Goal: Task Accomplishment & Management: Manage account settings

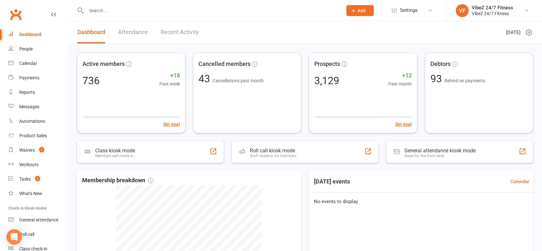
click at [180, 34] on link "Recent Activity" at bounding box center [180, 32] width 38 height 22
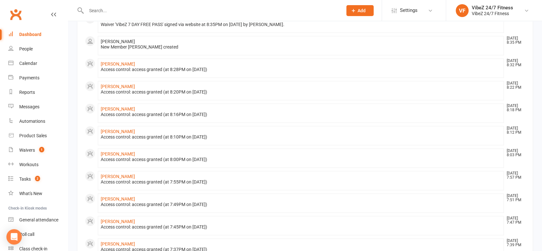
scroll to position [159, 0]
click at [121, 151] on link "[PERSON_NAME]" at bounding box center [118, 152] width 34 height 5
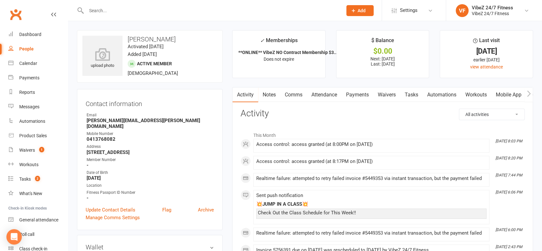
click at [348, 94] on link "Payments" at bounding box center [358, 94] width 32 height 15
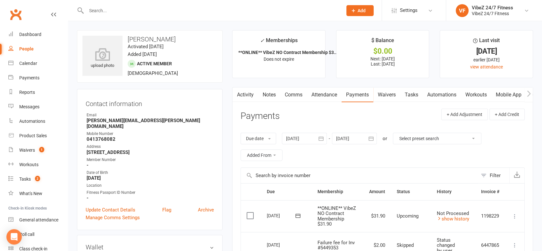
scroll to position [219, 0]
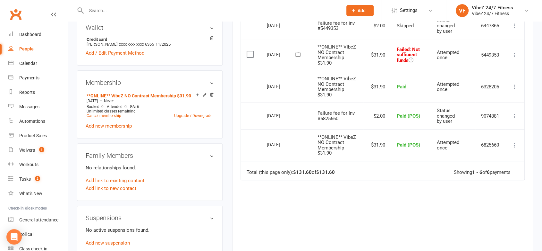
click at [516, 51] on button at bounding box center [515, 55] width 8 height 8
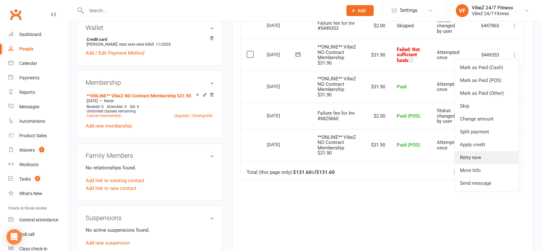
click at [470, 151] on link "Retry now" at bounding box center [487, 157] width 64 height 13
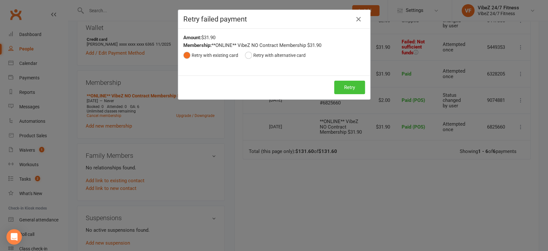
click at [334, 83] on button "Retry" at bounding box center [349, 87] width 31 height 13
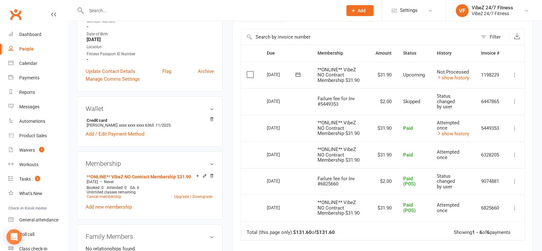
scroll to position [142, 0]
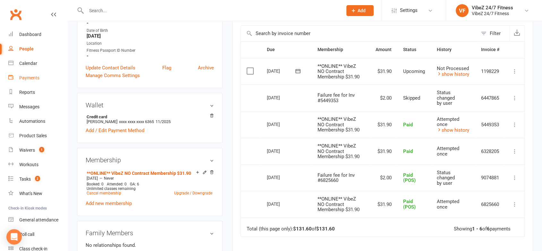
click at [27, 79] on div "Payments" at bounding box center [29, 77] width 20 height 5
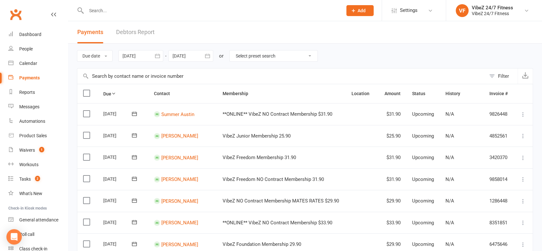
click at [135, 33] on link "Debtors Report" at bounding box center [135, 32] width 39 height 22
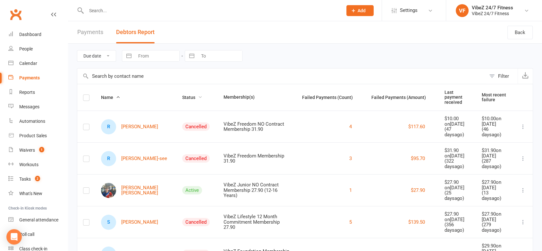
click at [182, 95] on span "Status" at bounding box center [192, 97] width 20 height 5
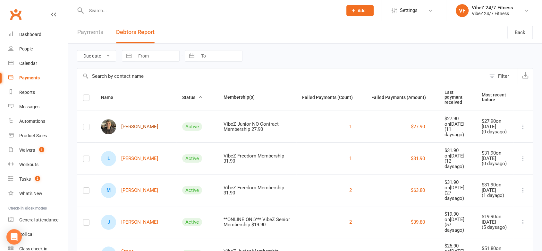
click at [132, 123] on link "[PERSON_NAME]" at bounding box center [129, 126] width 57 height 15
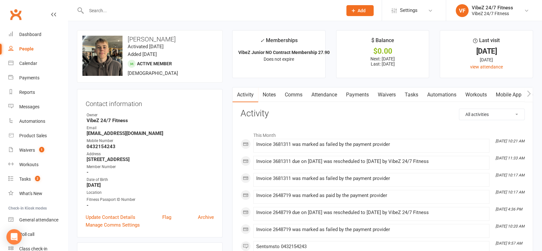
click at [359, 94] on link "Payments" at bounding box center [358, 94] width 32 height 15
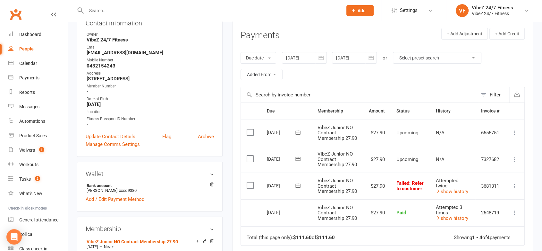
scroll to position [85, 0]
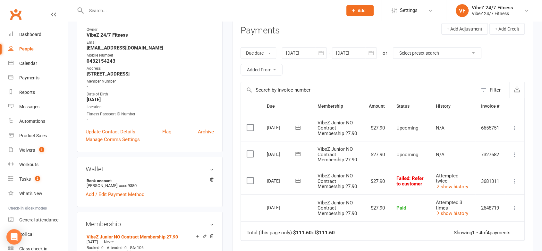
click at [302, 184] on button at bounding box center [298, 180] width 13 height 7
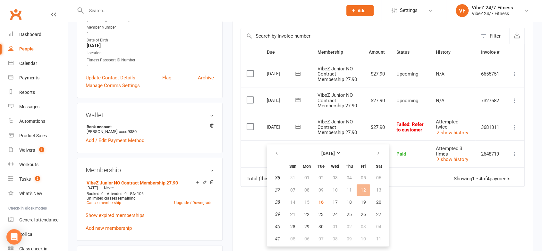
scroll to position [170, 0]
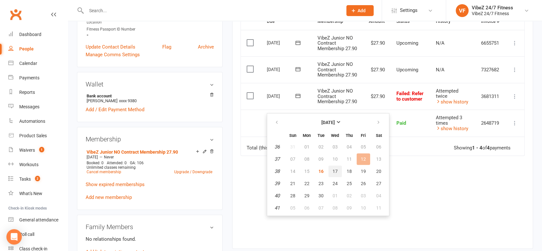
click at [333, 171] on span "17" at bounding box center [335, 170] width 5 height 5
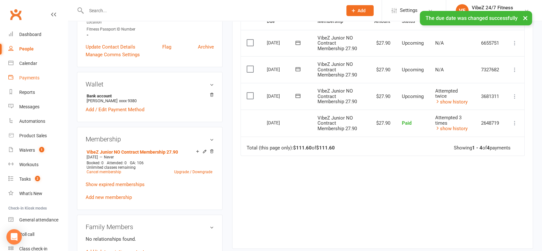
click at [27, 81] on link "Payments" at bounding box center [37, 78] width 59 height 14
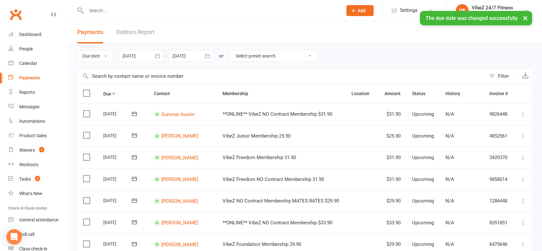
click at [137, 31] on link "Debtors Report" at bounding box center [135, 32] width 39 height 22
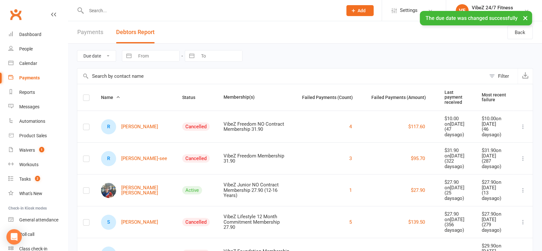
click at [182, 98] on button "Status" at bounding box center [192, 97] width 20 height 8
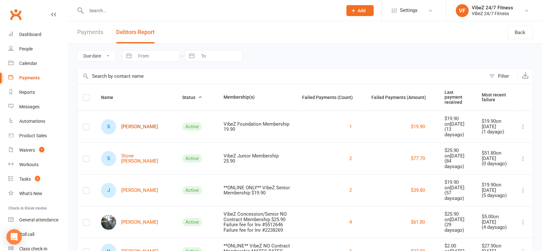
click at [128, 119] on link "S [PERSON_NAME]" at bounding box center [129, 126] width 57 height 15
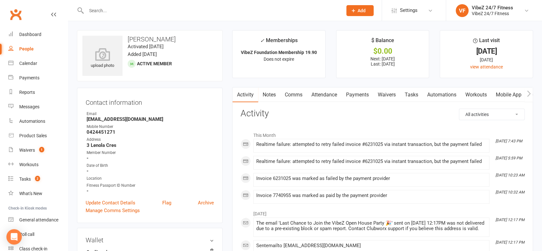
click at [357, 94] on link "Payments" at bounding box center [358, 94] width 32 height 15
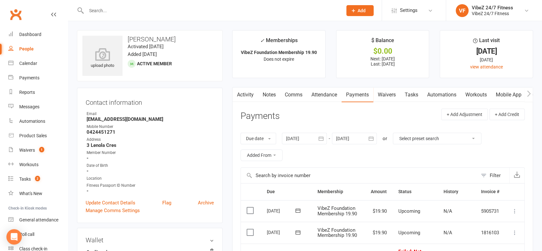
scroll to position [219, 0]
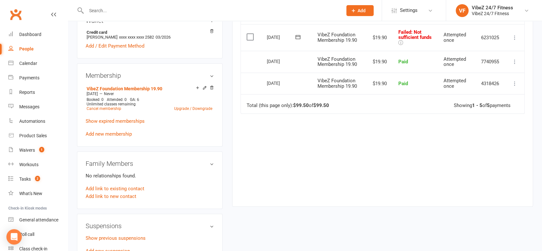
click at [516, 39] on icon at bounding box center [515, 37] width 6 height 6
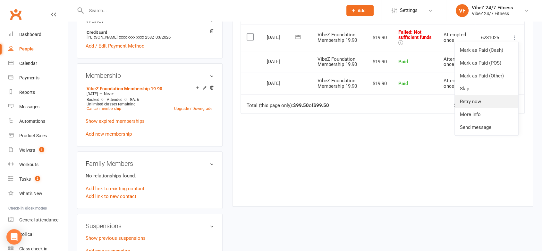
click at [481, 104] on link "Retry now" at bounding box center [487, 101] width 64 height 13
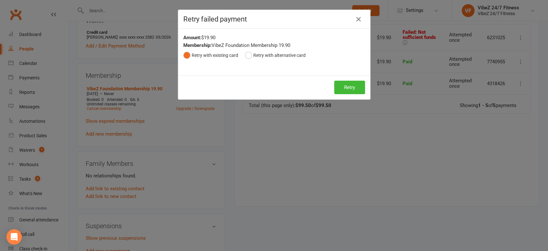
click at [323, 89] on div "Retry Retry" at bounding box center [274, 87] width 192 height 24
click at [352, 86] on button "Retry" at bounding box center [349, 87] width 31 height 13
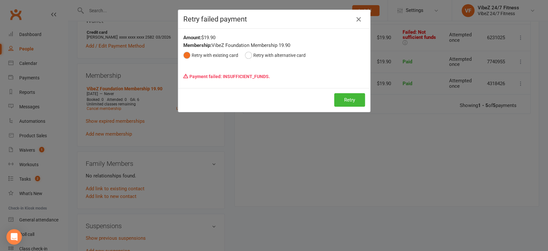
click at [356, 17] on icon "button" at bounding box center [359, 19] width 8 height 8
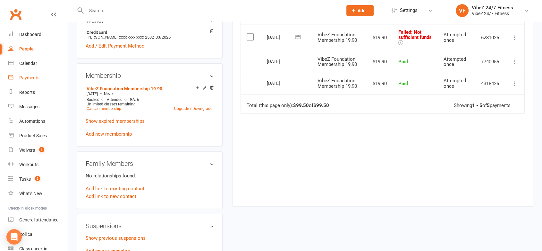
click at [18, 76] on link "Payments" at bounding box center [37, 78] width 59 height 14
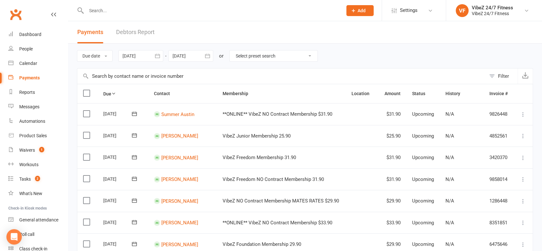
click at [140, 33] on link "Debtors Report" at bounding box center [135, 32] width 39 height 22
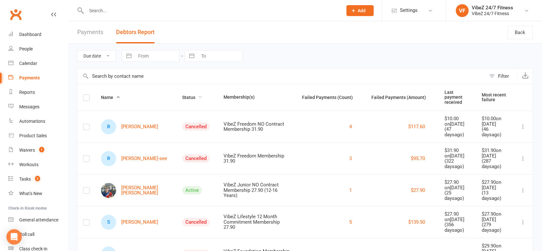
click at [182, 95] on span "Status" at bounding box center [192, 97] width 20 height 5
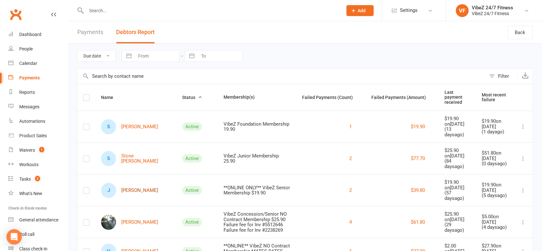
click at [133, 186] on link "[PERSON_NAME]" at bounding box center [129, 190] width 57 height 15
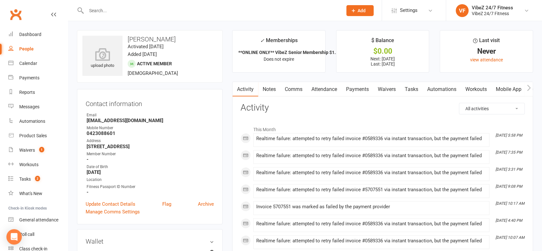
click at [356, 90] on link "Payments" at bounding box center [358, 89] width 32 height 15
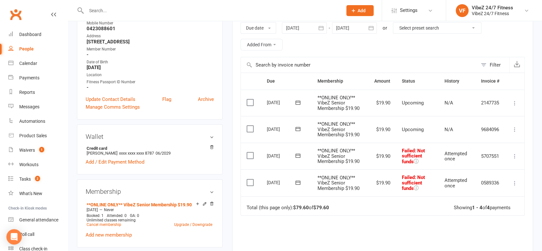
scroll to position [115, 0]
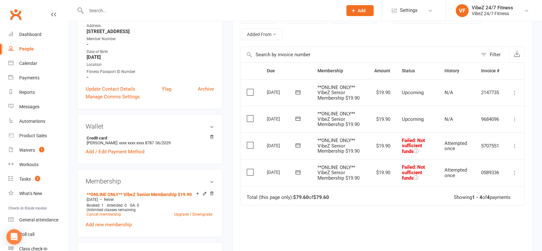
click at [513, 149] on td "Mark as Paid (Cash) Mark as Paid (POS) Mark as Paid (Other) Skip Change amount …" at bounding box center [514, 145] width 19 height 27
click at [514, 145] on icon at bounding box center [515, 145] width 6 height 6
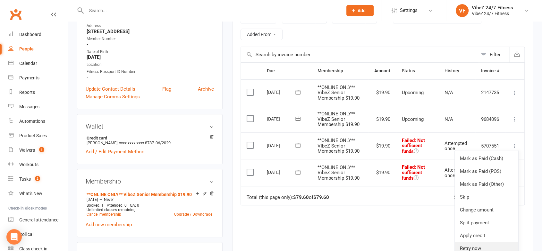
click at [472, 244] on link "Retry now" at bounding box center [487, 248] width 64 height 13
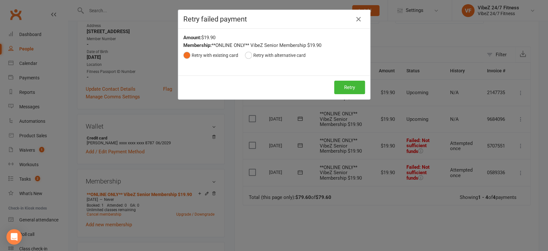
click at [343, 94] on div "Retry Retry" at bounding box center [274, 87] width 192 height 24
click at [340, 88] on button "Retry" at bounding box center [349, 87] width 31 height 13
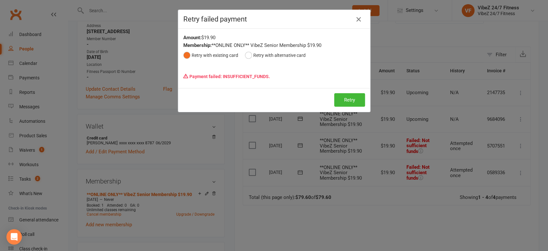
click at [357, 19] on icon "button" at bounding box center [359, 19] width 8 height 8
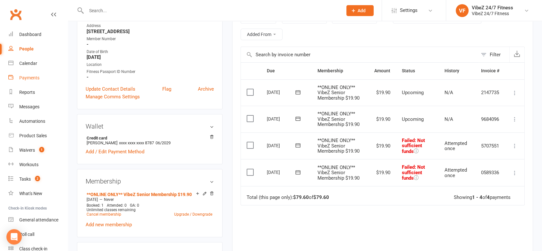
click at [32, 80] on div "Payments" at bounding box center [29, 77] width 20 height 5
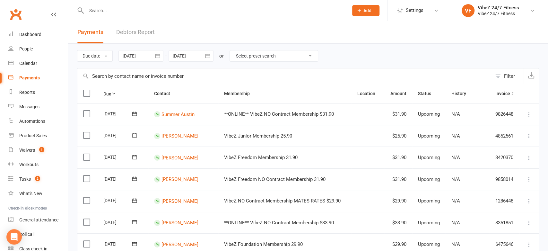
click at [136, 33] on link "Debtors Report" at bounding box center [135, 32] width 39 height 22
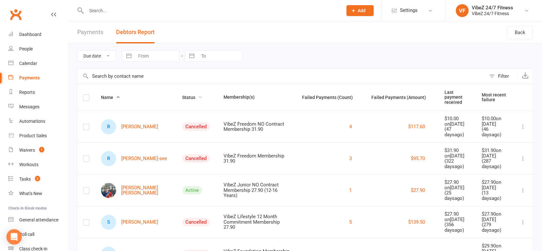
click at [182, 97] on span "Status" at bounding box center [192, 97] width 20 height 5
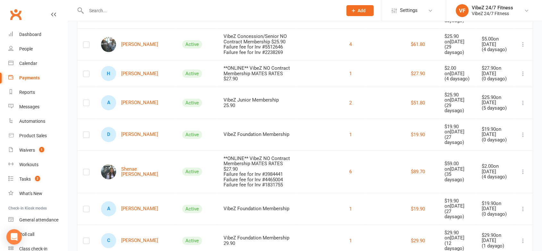
scroll to position [188, 0]
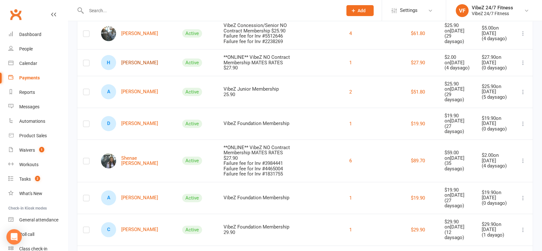
click at [143, 55] on link "H [PERSON_NAME]" at bounding box center [129, 62] width 57 height 15
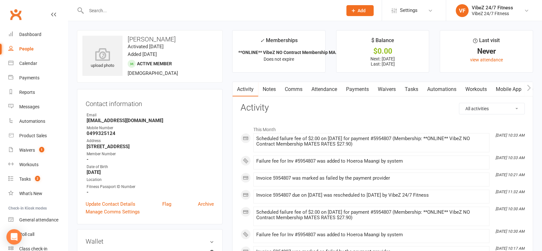
click at [357, 90] on link "Payments" at bounding box center [358, 89] width 32 height 15
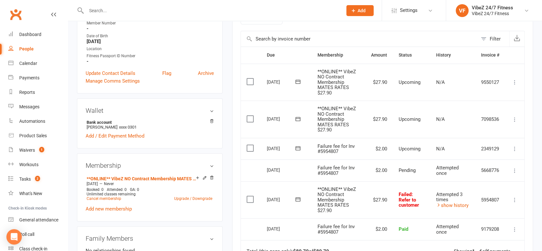
scroll to position [145, 0]
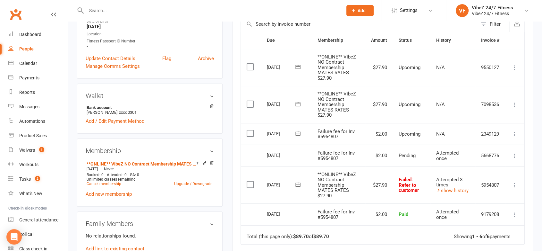
click at [297, 181] on icon at bounding box center [298, 184] width 6 height 6
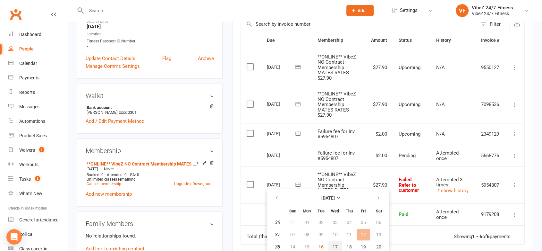
click at [337, 246] on span "17" at bounding box center [335, 246] width 5 height 5
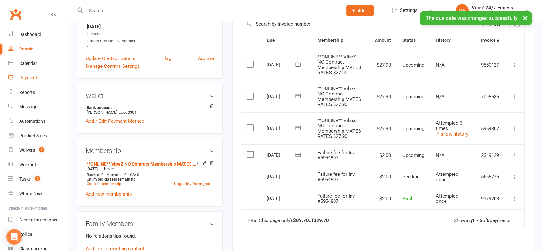
click at [23, 73] on link "Payments" at bounding box center [37, 78] width 59 height 14
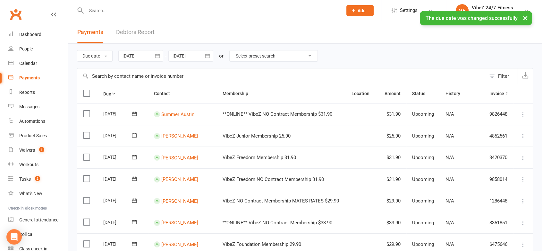
click at [140, 28] on link "Debtors Report" at bounding box center [135, 32] width 39 height 22
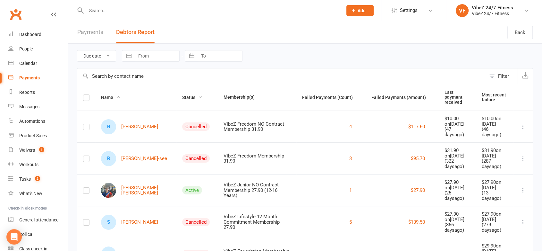
click at [182, 97] on span "Status" at bounding box center [192, 97] width 20 height 5
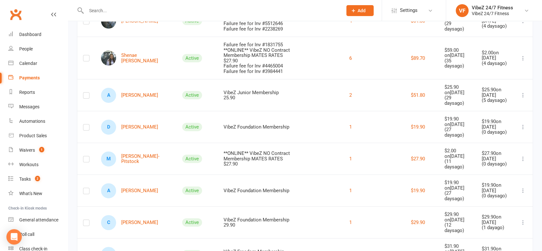
scroll to position [216, 0]
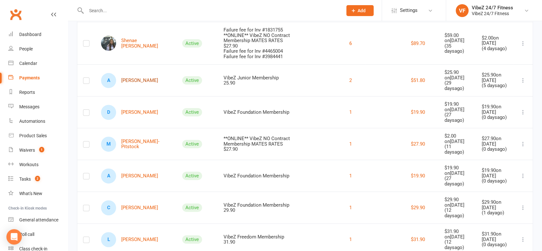
click at [135, 73] on link "A [PERSON_NAME]" at bounding box center [129, 80] width 57 height 15
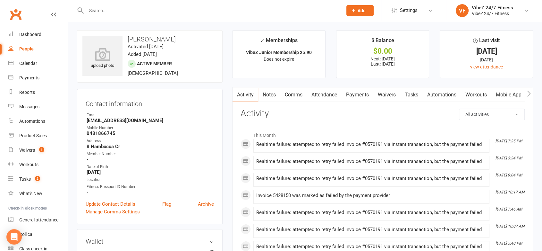
click at [363, 87] on link "Payments" at bounding box center [358, 94] width 32 height 15
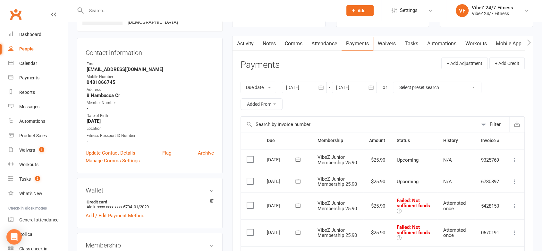
scroll to position [102, 0]
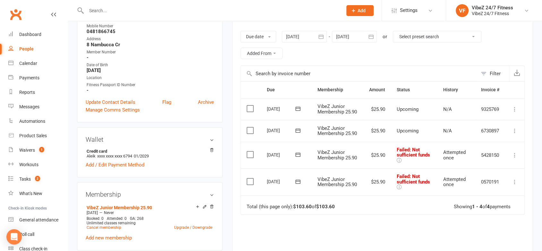
click at [513, 158] on icon at bounding box center [515, 155] width 6 height 6
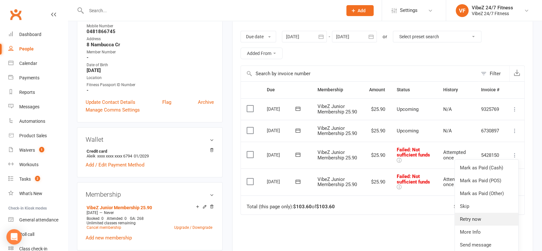
click at [469, 225] on link "Retry now" at bounding box center [487, 218] width 64 height 13
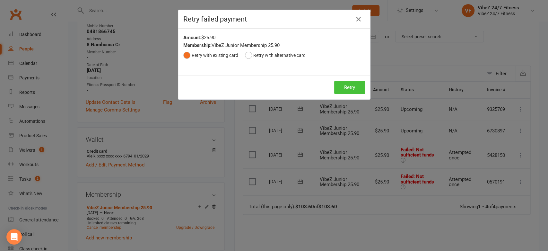
click at [354, 84] on button "Retry" at bounding box center [349, 87] width 31 height 13
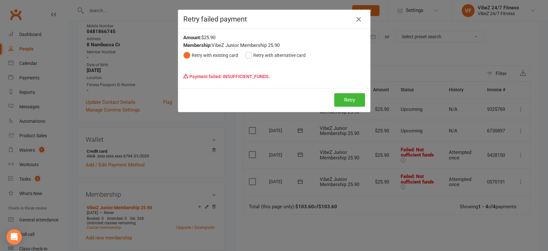
click at [356, 19] on icon "button" at bounding box center [359, 19] width 8 height 8
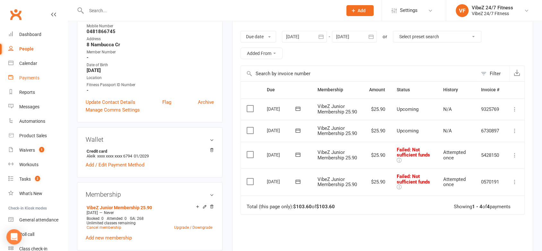
click at [39, 71] on link "Payments" at bounding box center [37, 78] width 59 height 14
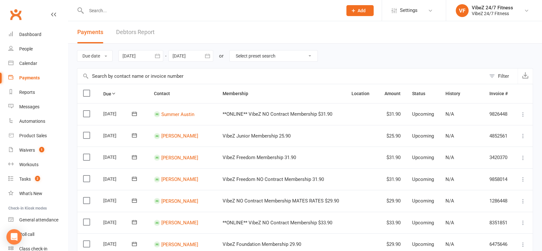
click at [131, 28] on link "Debtors Report" at bounding box center [135, 32] width 39 height 22
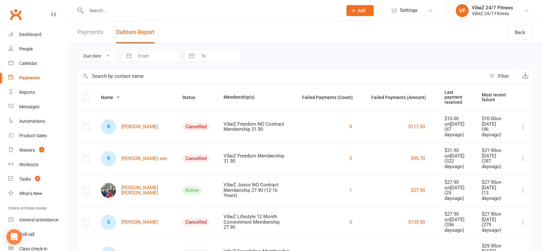
click at [182, 93] on button "Status" at bounding box center [192, 97] width 20 height 8
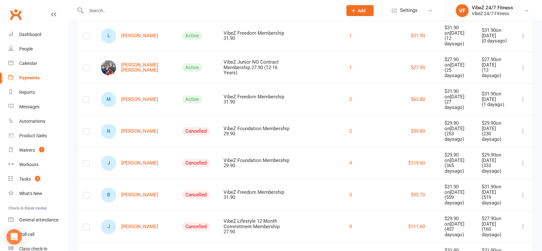
scroll to position [408, 0]
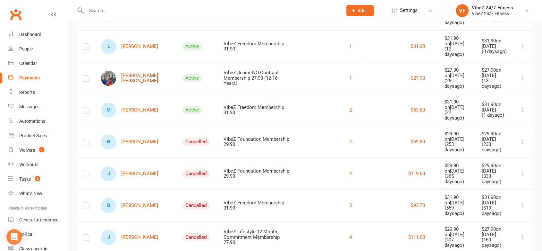
click at [133, 71] on link "[PERSON_NAME] [PERSON_NAME]" at bounding box center [136, 78] width 70 height 15
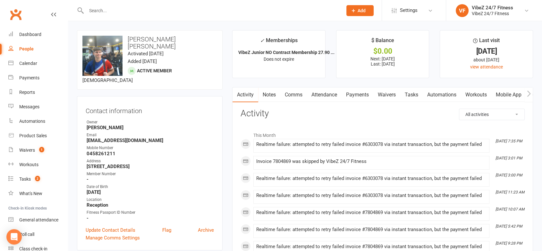
click at [361, 93] on link "Payments" at bounding box center [358, 94] width 32 height 15
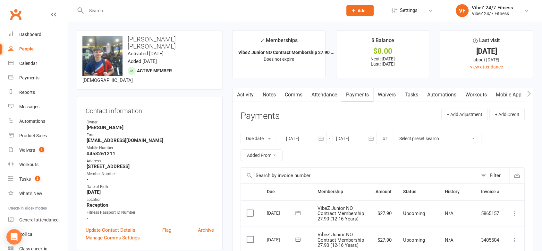
scroll to position [136, 0]
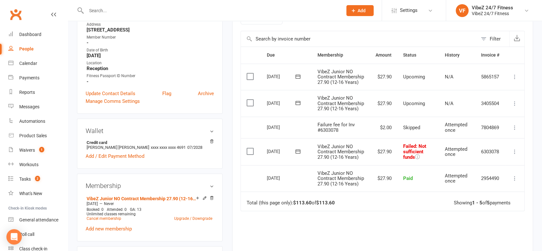
click at [510, 163] on td "Mark as Paid (Cash) Mark as Paid (POS) Mark as Paid (Other) Skip Change amount …" at bounding box center [514, 151] width 19 height 27
click at [516, 155] on icon at bounding box center [515, 151] width 6 height 6
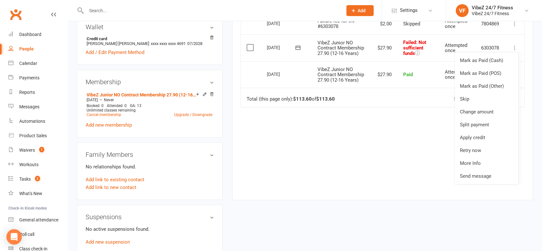
scroll to position [243, 0]
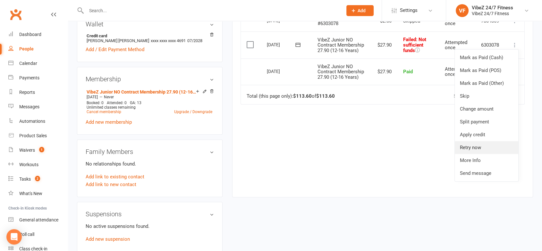
click at [469, 154] on link "Retry now" at bounding box center [487, 147] width 64 height 13
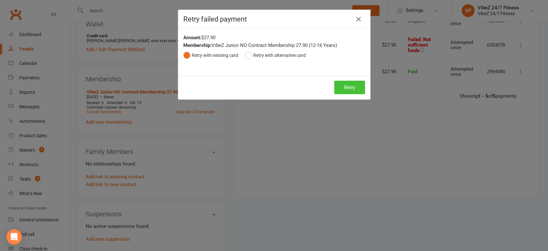
click at [346, 83] on button "Retry" at bounding box center [349, 87] width 31 height 13
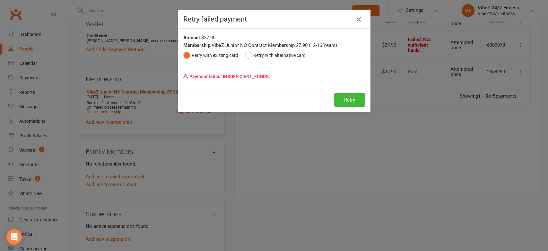
click at [350, 22] on div "Retry failed payment" at bounding box center [274, 19] width 192 height 19
click at [356, 19] on icon "button" at bounding box center [359, 19] width 8 height 8
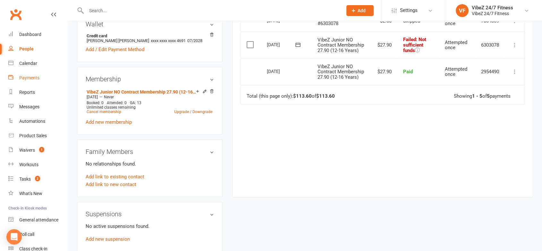
click at [38, 71] on link "Payments" at bounding box center [37, 78] width 59 height 14
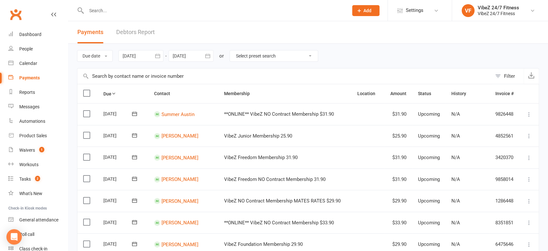
click at [123, 31] on link "Debtors Report" at bounding box center [135, 32] width 39 height 22
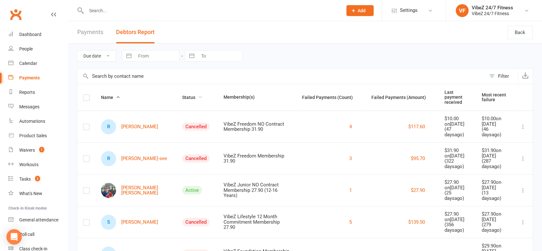
click at [182, 95] on span "Status" at bounding box center [192, 97] width 20 height 5
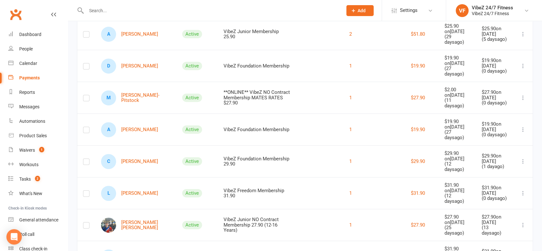
scroll to position [316, 0]
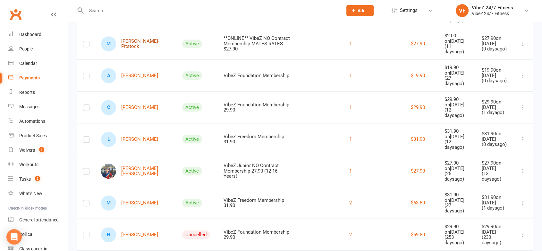
click at [132, 36] on link "M [PERSON_NAME]-Pitstock" at bounding box center [136, 43] width 70 height 15
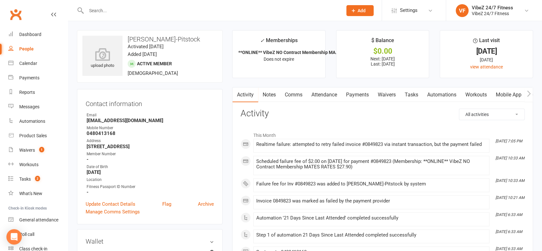
click at [354, 95] on link "Payments" at bounding box center [358, 94] width 32 height 15
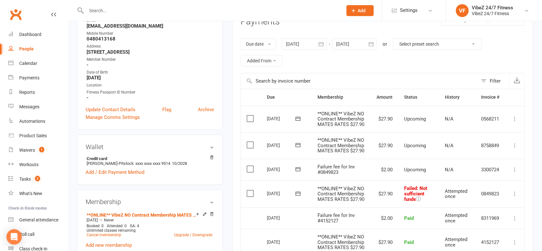
scroll to position [167, 0]
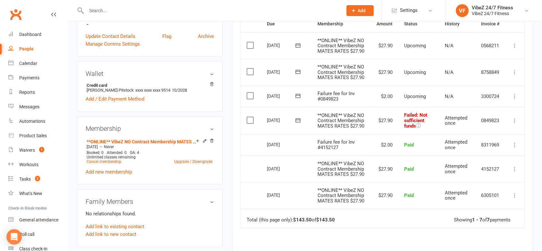
click at [512, 120] on icon at bounding box center [515, 120] width 6 height 6
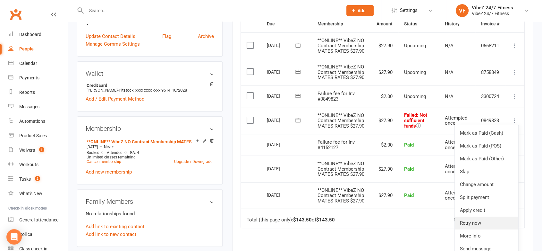
click at [470, 219] on link "Retry now" at bounding box center [487, 222] width 64 height 13
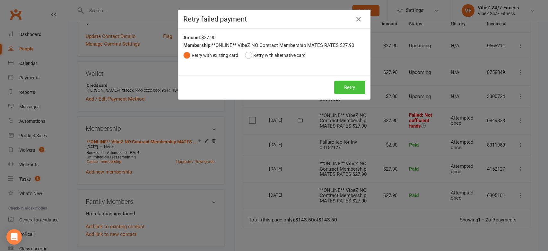
click at [346, 84] on button "Retry" at bounding box center [349, 87] width 31 height 13
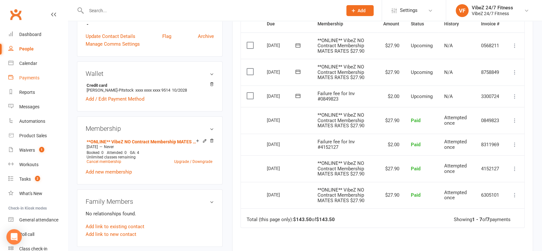
click at [37, 84] on link "Payments" at bounding box center [37, 78] width 59 height 14
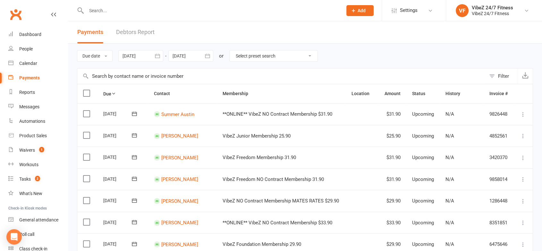
click at [125, 38] on link "Debtors Report" at bounding box center [135, 32] width 39 height 22
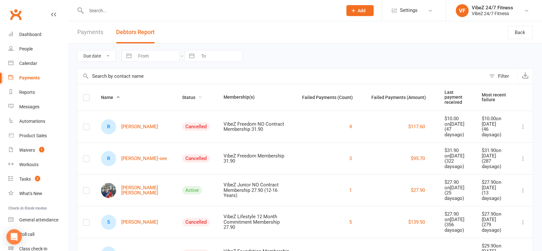
click at [182, 95] on span "Status" at bounding box center [192, 97] width 20 height 5
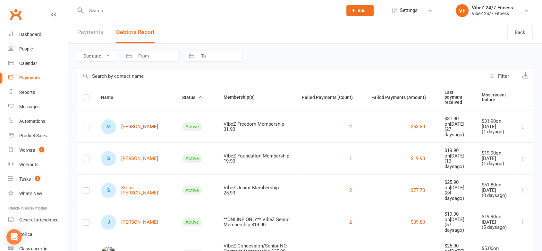
click at [127, 121] on link "M [PERSON_NAME]" at bounding box center [129, 126] width 57 height 15
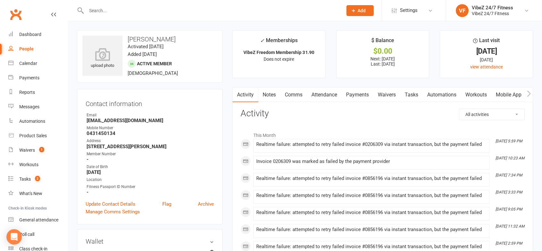
click at [365, 101] on link "Payments" at bounding box center [358, 94] width 32 height 15
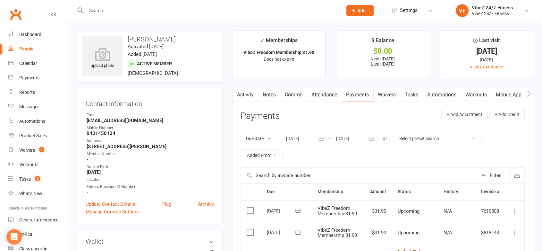
scroll to position [129, 0]
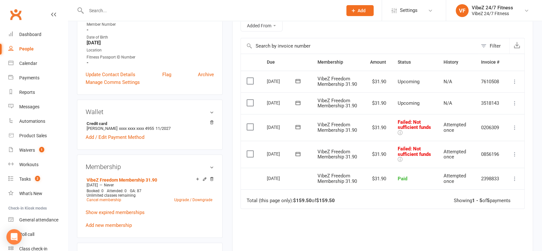
click at [512, 124] on icon at bounding box center [515, 127] width 6 height 6
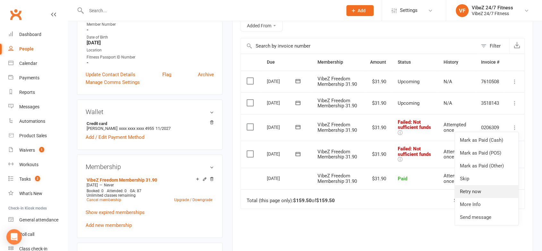
click at [474, 185] on link "Retry now" at bounding box center [487, 191] width 64 height 13
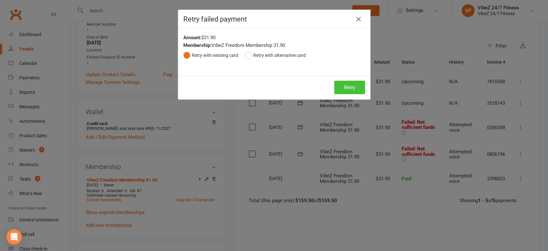
click at [348, 84] on button "Retry" at bounding box center [349, 87] width 31 height 13
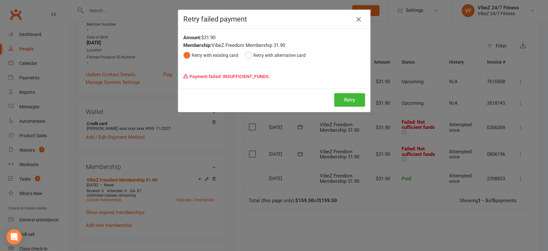
click at [356, 17] on icon "button" at bounding box center [359, 19] width 8 height 8
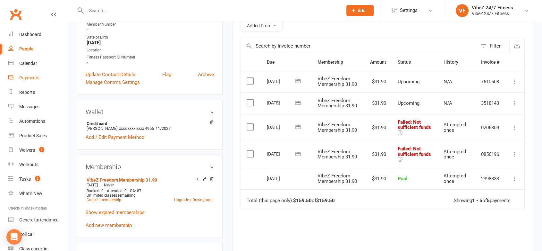
click at [32, 84] on link "Payments" at bounding box center [37, 78] width 59 height 14
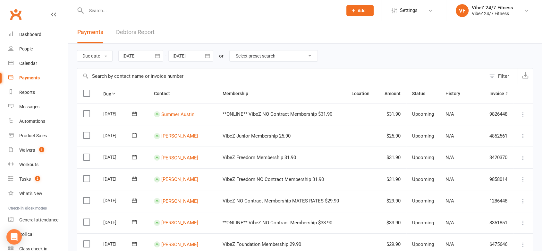
click at [141, 29] on link "Debtors Report" at bounding box center [135, 32] width 39 height 22
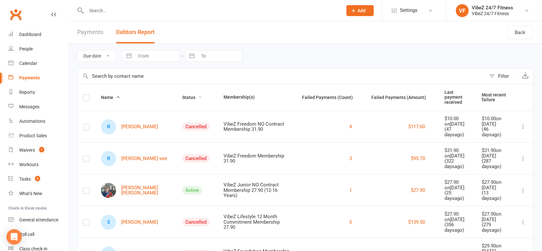
click at [182, 95] on span "Status" at bounding box center [192, 97] width 20 height 5
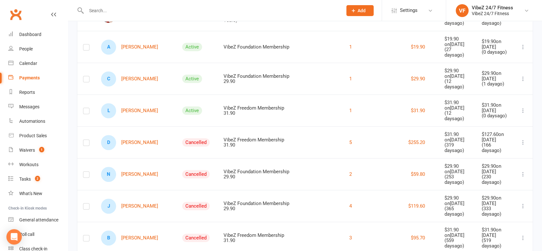
scroll to position [383, 0]
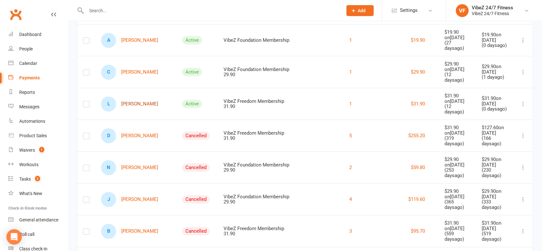
click at [135, 96] on link "L [PERSON_NAME]" at bounding box center [129, 103] width 57 height 15
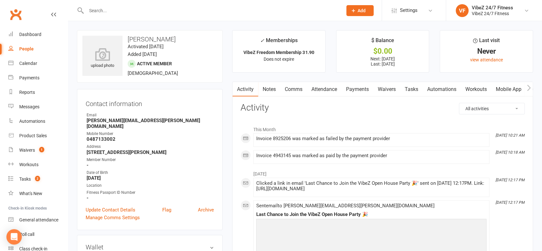
click at [346, 89] on link "Payments" at bounding box center [358, 89] width 32 height 15
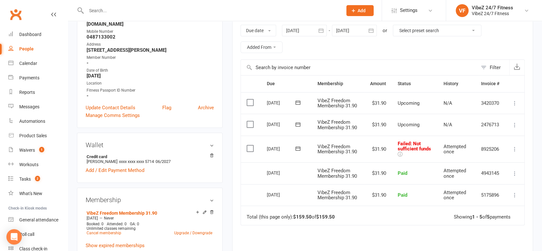
scroll to position [105, 0]
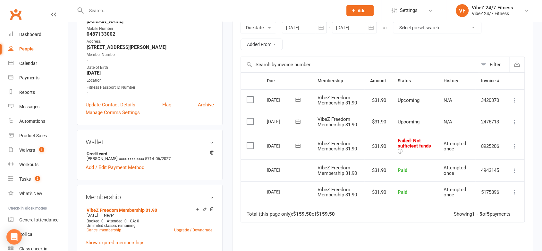
click at [513, 147] on icon at bounding box center [515, 146] width 6 height 6
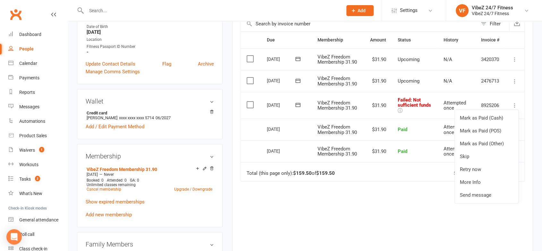
scroll to position [176, 0]
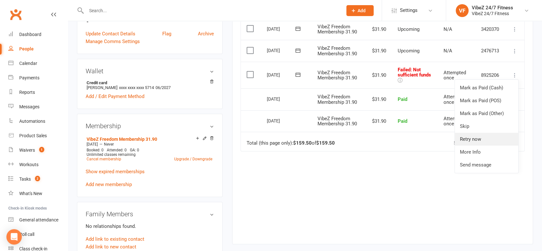
click at [470, 138] on link "Retry now" at bounding box center [487, 139] width 64 height 13
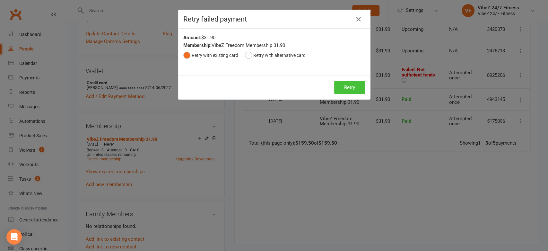
click at [341, 83] on button "Retry" at bounding box center [349, 87] width 31 height 13
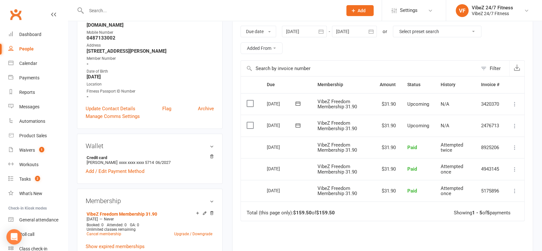
scroll to position [102, 0]
click at [22, 79] on div "Payments" at bounding box center [29, 77] width 20 height 5
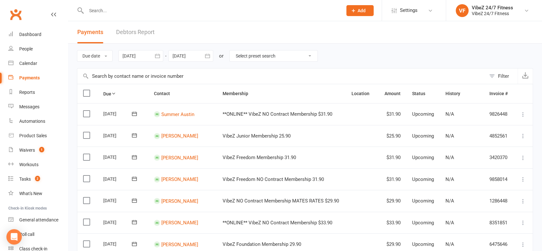
click at [149, 26] on link "Debtors Report" at bounding box center [135, 32] width 39 height 22
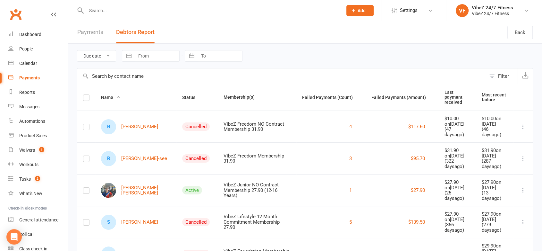
click at [176, 90] on th "Status" at bounding box center [196, 97] width 41 height 26
drag, startPoint x: 169, startPoint y: 95, endPoint x: 189, endPoint y: 92, distance: 19.8
click at [182, 95] on span "Status" at bounding box center [192, 97] width 20 height 5
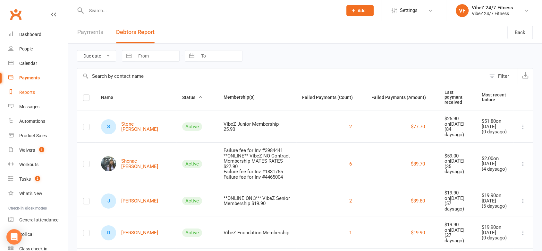
click at [28, 97] on link "Reports" at bounding box center [37, 92] width 59 height 14
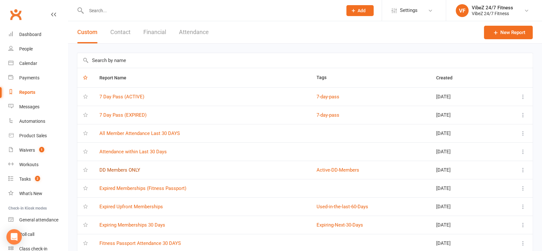
click at [111, 171] on link "DD Members ONLY" at bounding box center [119, 170] width 41 height 6
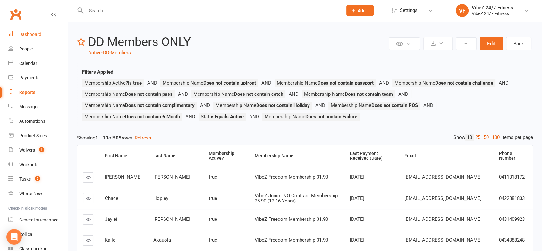
click at [46, 36] on link "Dashboard" at bounding box center [37, 34] width 59 height 14
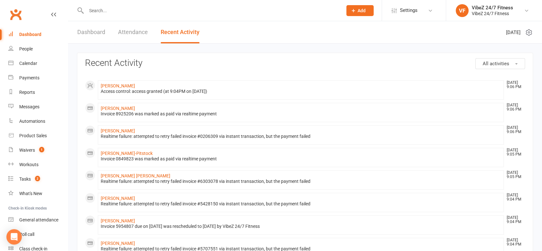
click at [84, 30] on link "Dashboard" at bounding box center [91, 32] width 28 height 22
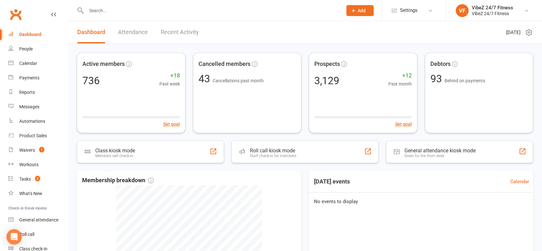
click at [180, 33] on link "Recent Activity" at bounding box center [180, 32] width 38 height 22
